Goal: Task Accomplishment & Management: Complete application form

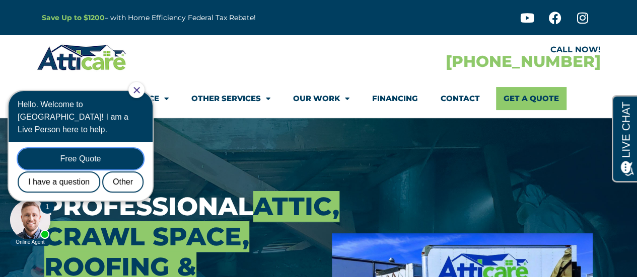
click at [83, 148] on div "Free Quote" at bounding box center [81, 158] width 126 height 21
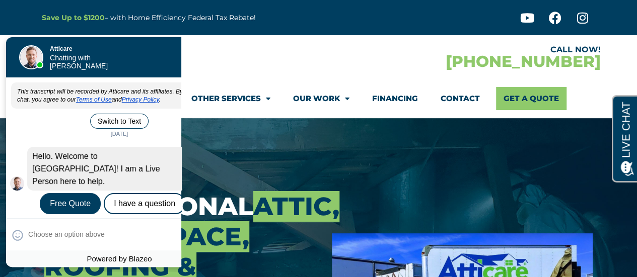
scroll to position [0, 10]
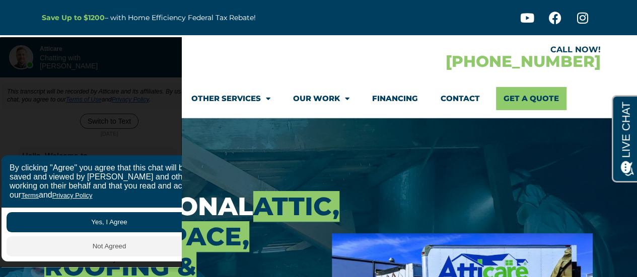
click at [201, 51] on div at bounding box center [178, 57] width 282 height 29
click at [508, 95] on link "Get A Quote" at bounding box center [531, 98] width 70 height 23
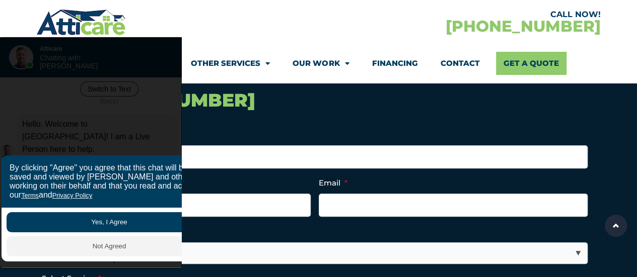
scroll to position [252, 0]
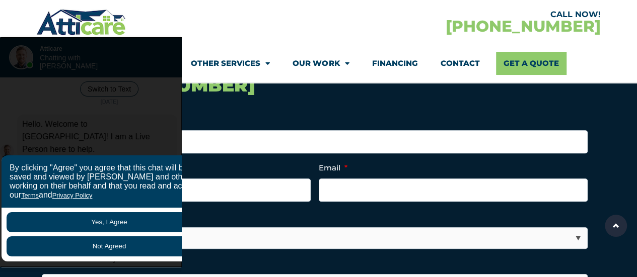
click at [121, 245] on button "Not Agreed" at bounding box center [109, 247] width 205 height 20
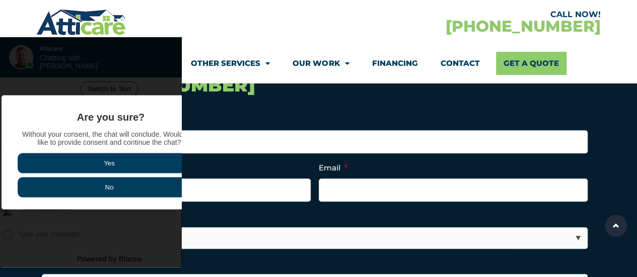
click at [113, 191] on button "No" at bounding box center [109, 187] width 183 height 20
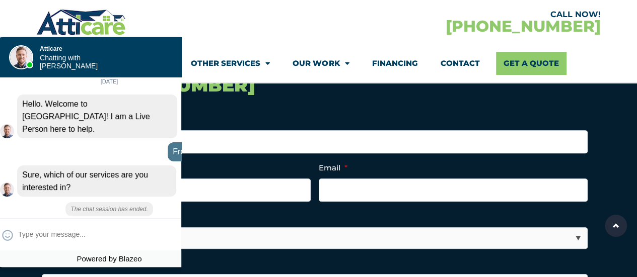
drag, startPoint x: 126, startPoint y: 54, endPoint x: 107, endPoint y: 46, distance: 20.8
click at [107, 46] on div at bounding box center [115, 55] width 141 height 40
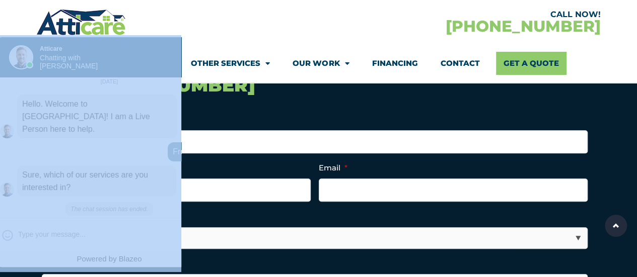
click at [108, 46] on div at bounding box center [115, 55] width 141 height 40
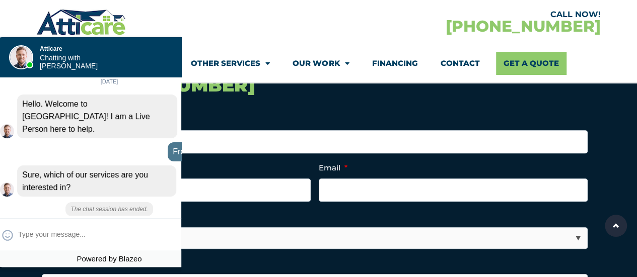
click at [108, 46] on div at bounding box center [115, 55] width 141 height 40
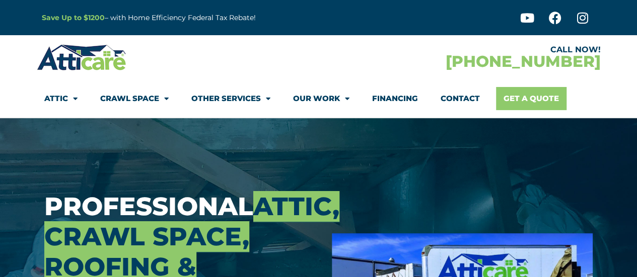
click at [515, 94] on link "Get A Quote" at bounding box center [531, 98] width 70 height 23
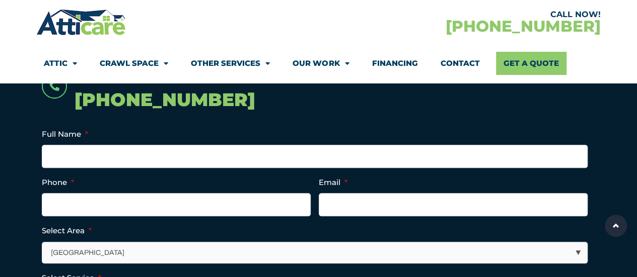
scroll to position [252, 0]
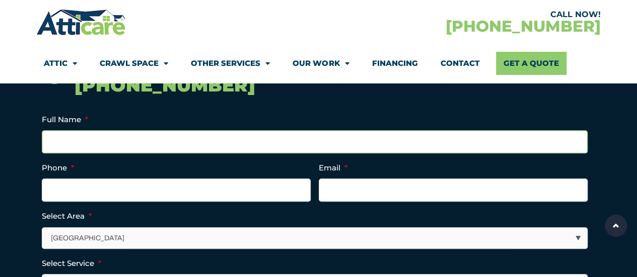
click at [119, 141] on input "Full Name *" at bounding box center [315, 141] width 546 height 23
type input "Guy Nicholson"
type input "4089308151"
type input "guy.nicholson@onsemi.com"
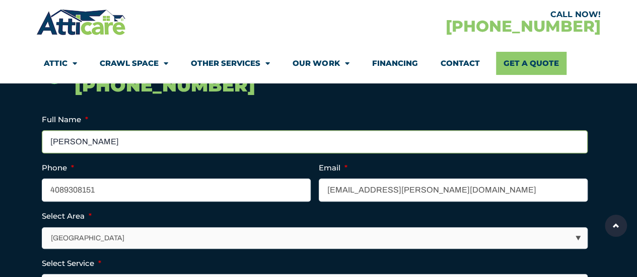
type input "(408) 930-8151"
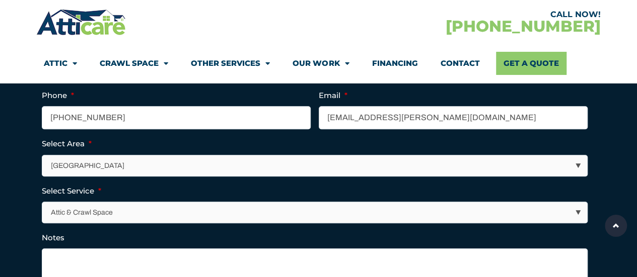
scroll to position [302, 0]
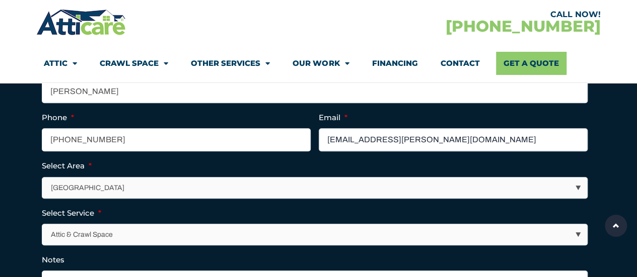
drag, startPoint x: 431, startPoint y: 139, endPoint x: 260, endPoint y: 147, distance: 171.3
click at [260, 147] on ul "LinkedIn This field is for validation purposes and should be left unchanged. Fu…" at bounding box center [319, 202] width 554 height 278
type input "guyknicholson@gmail.com"
click at [98, 186] on select "Los Angeles Area San Francisco Bay Area New Jersey / New York Area Other Areas" at bounding box center [315, 188] width 545 height 21
select select "[GEOGRAPHIC_DATA]"
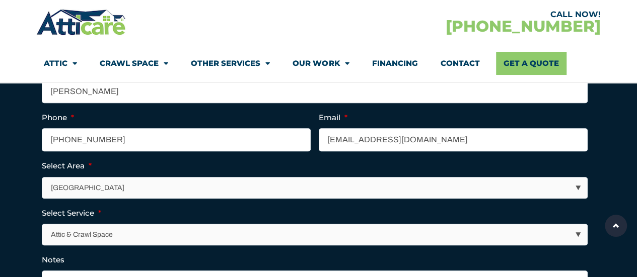
click at [43, 178] on select "Los Angeles Area San Francisco Bay Area New Jersey / New York Area Other Areas" at bounding box center [315, 188] width 545 height 21
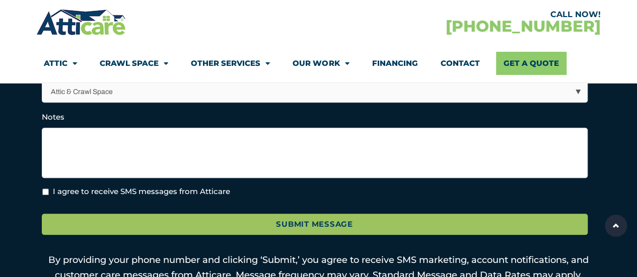
scroll to position [352, 0]
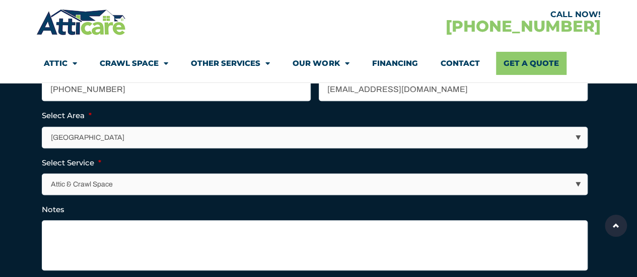
click at [575, 183] on select "Attic & Crawl Space Insulation Roofing Solar Energy Other Services" at bounding box center [315, 184] width 545 height 21
click at [43, 174] on select "Attic & Crawl Space Insulation Roofing Solar Energy Other Services" at bounding box center [315, 184] width 545 height 21
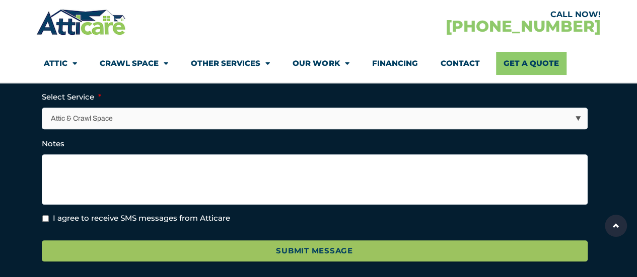
scroll to position [403, 0]
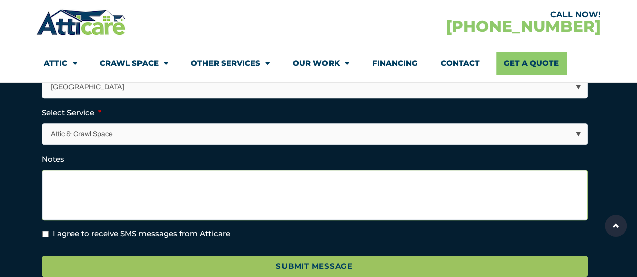
click at [68, 179] on textarea "Notes" at bounding box center [315, 195] width 546 height 50
type textarea "Attic clean up [removal of old insulation] and install new insulation ......"
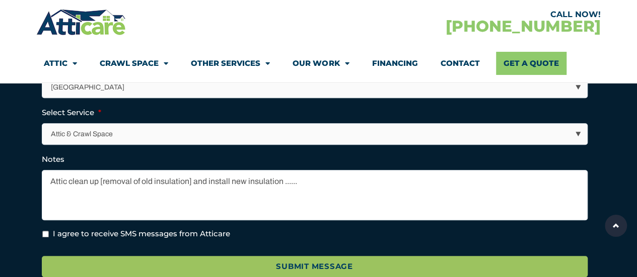
drag, startPoint x: 45, startPoint y: 231, endPoint x: 67, endPoint y: 225, distance: 22.8
click at [45, 231] on input "I agree to receive SMS messages from Atticare" at bounding box center [45, 234] width 7 height 7
checkbox input "true"
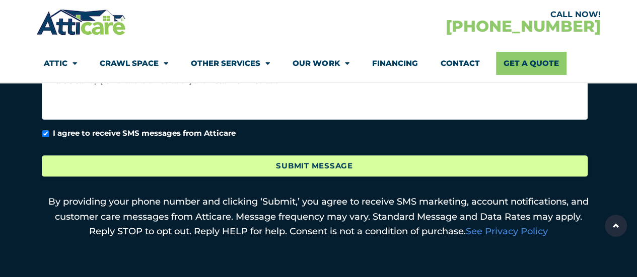
click at [300, 162] on input "Submit Message" at bounding box center [315, 167] width 546 height 22
